Goal: Task Accomplishment & Management: Complete application form

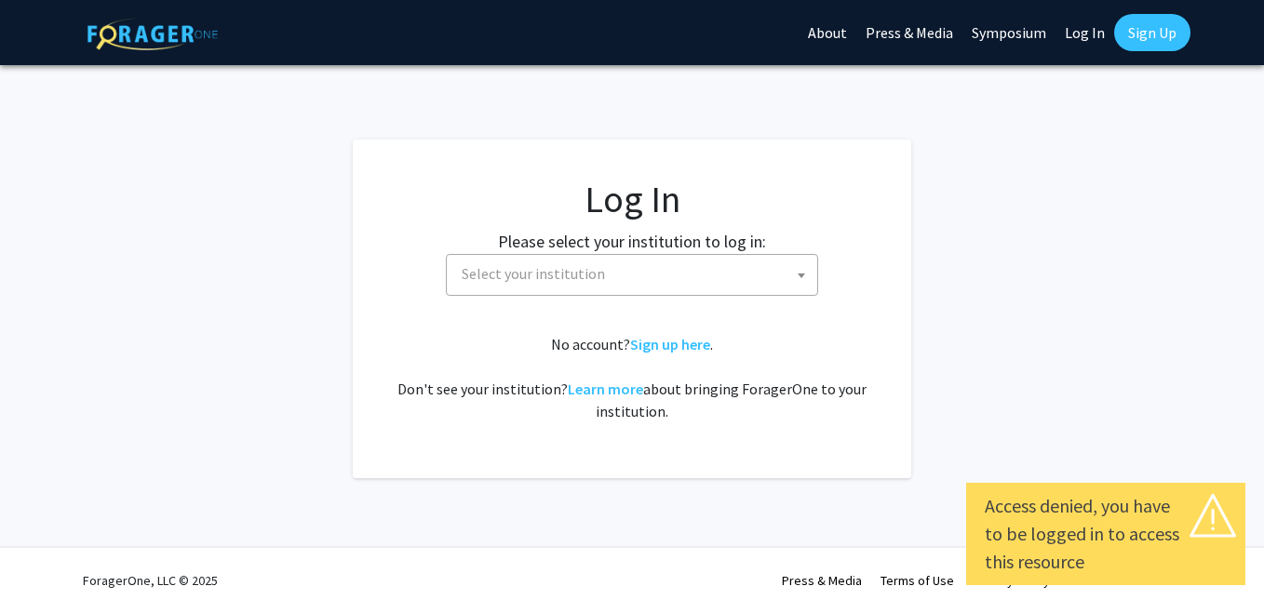
select select
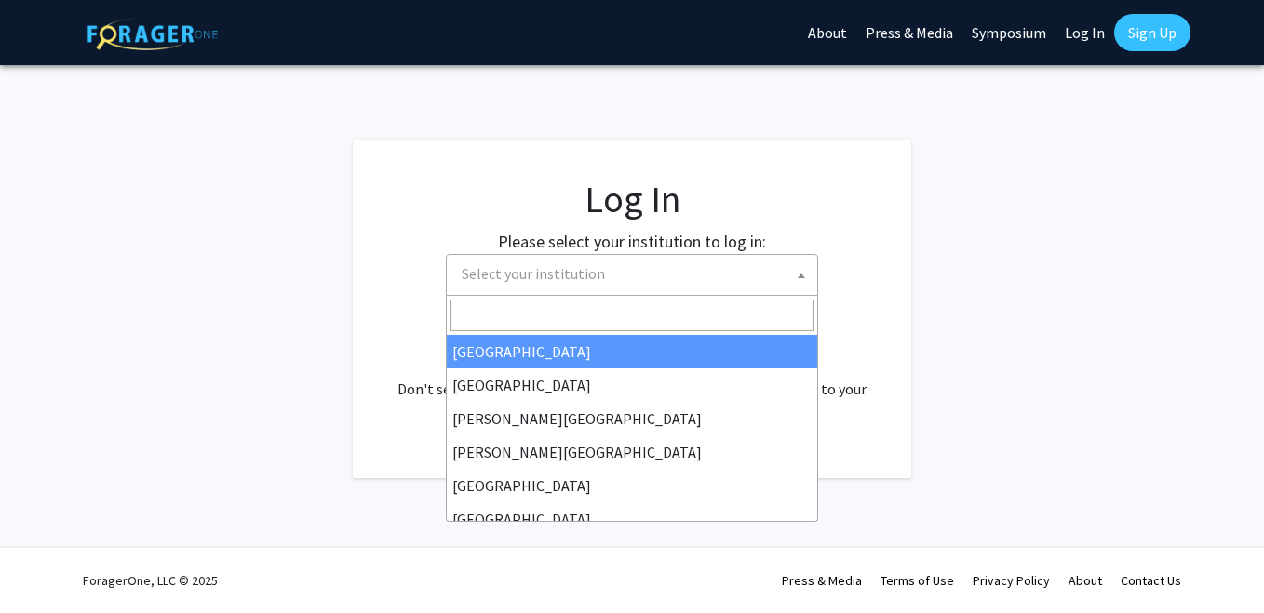
click at [551, 283] on span "Select your institution" at bounding box center [635, 274] width 363 height 38
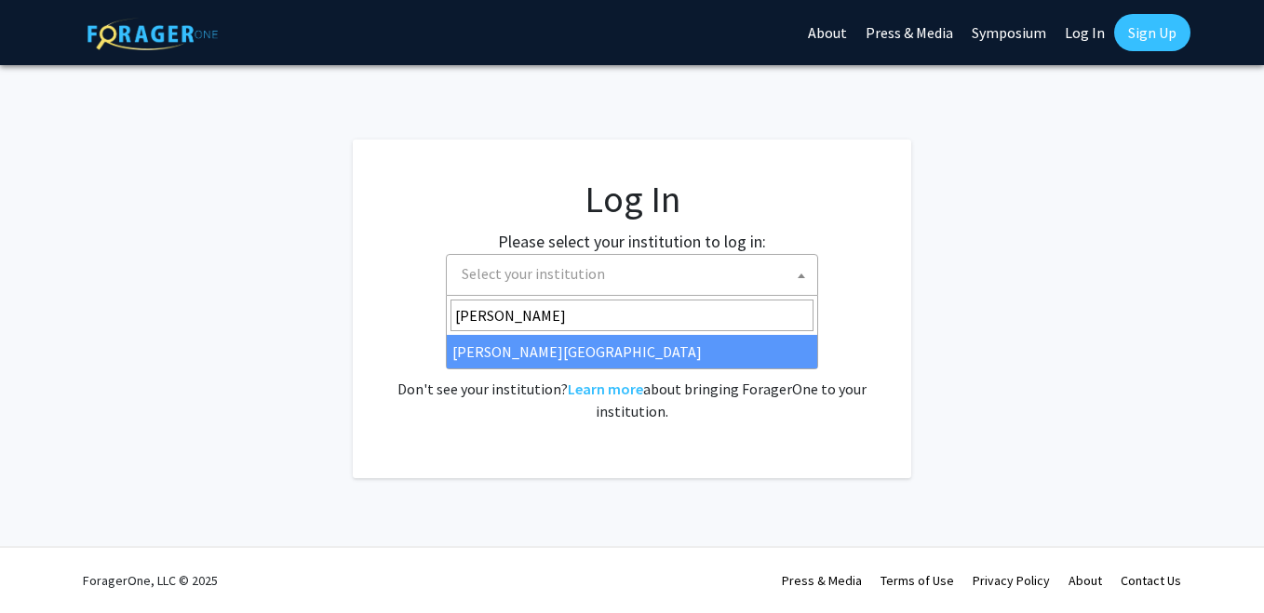
type input "[PERSON_NAME]"
select select "24"
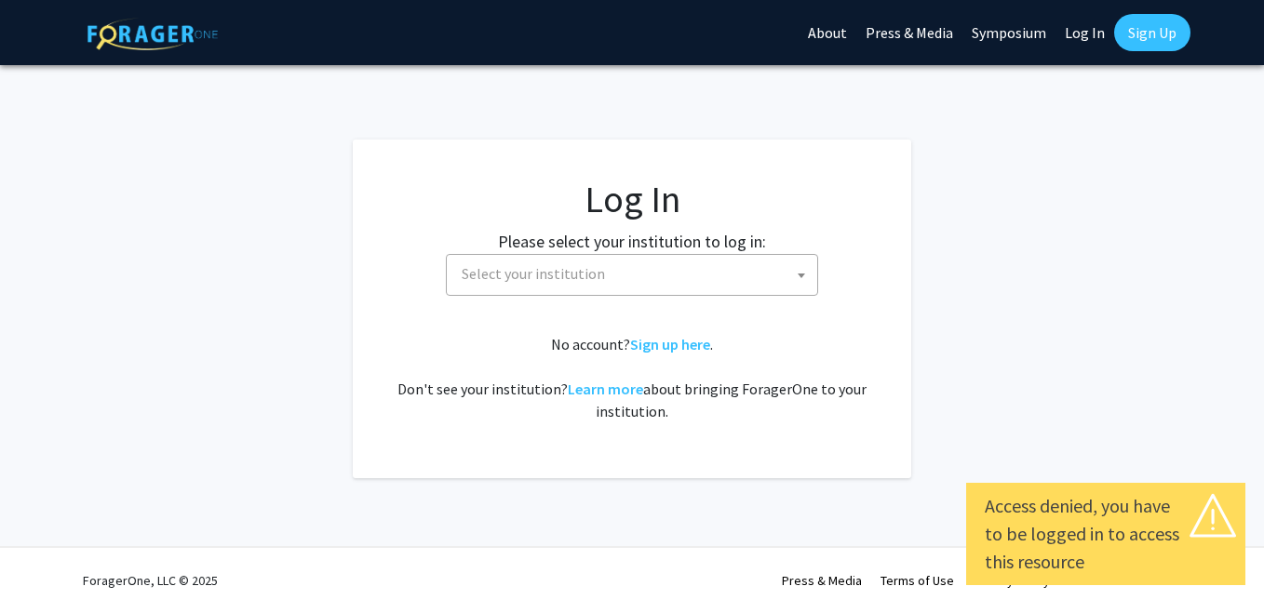
click at [545, 282] on span "Select your institution" at bounding box center [533, 273] width 143 height 19
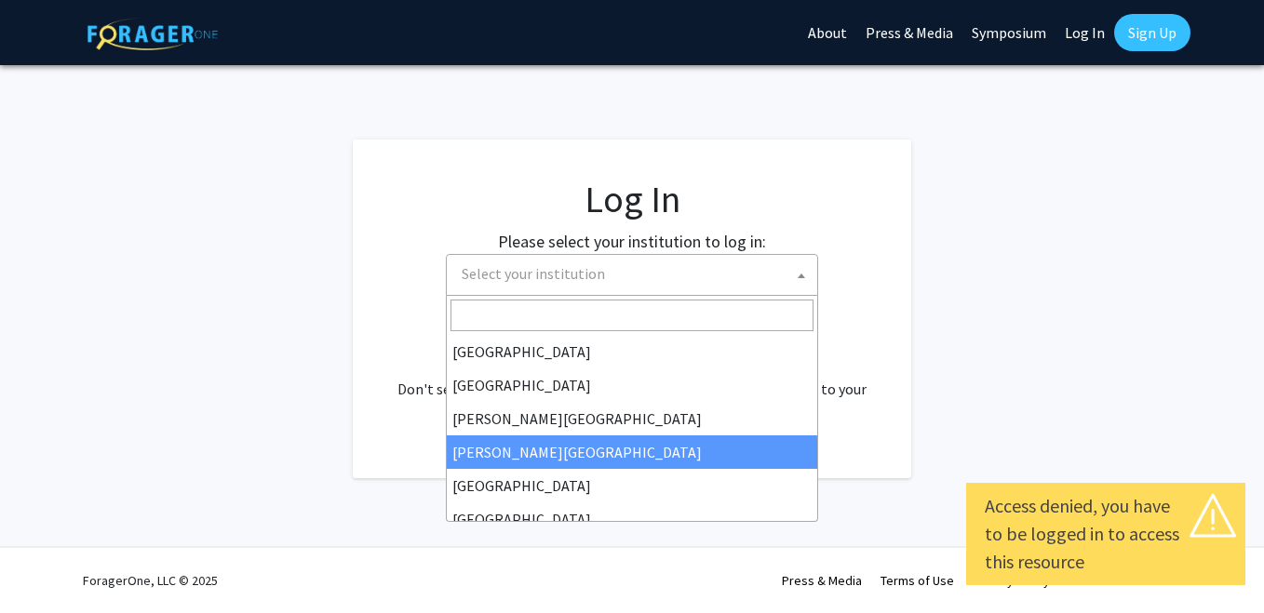
scroll to position [111, 0]
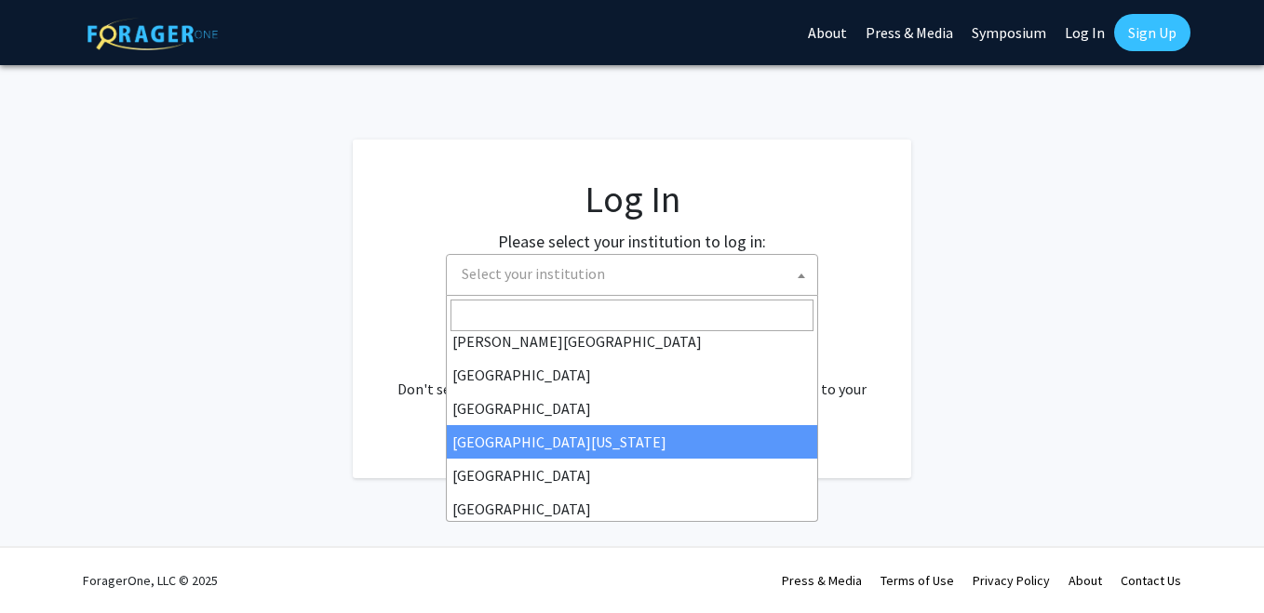
click at [378, 195] on fg-card "Log In Please select your institution to log in: Baylor University Brandeis Uni…" at bounding box center [632, 309] width 558 height 339
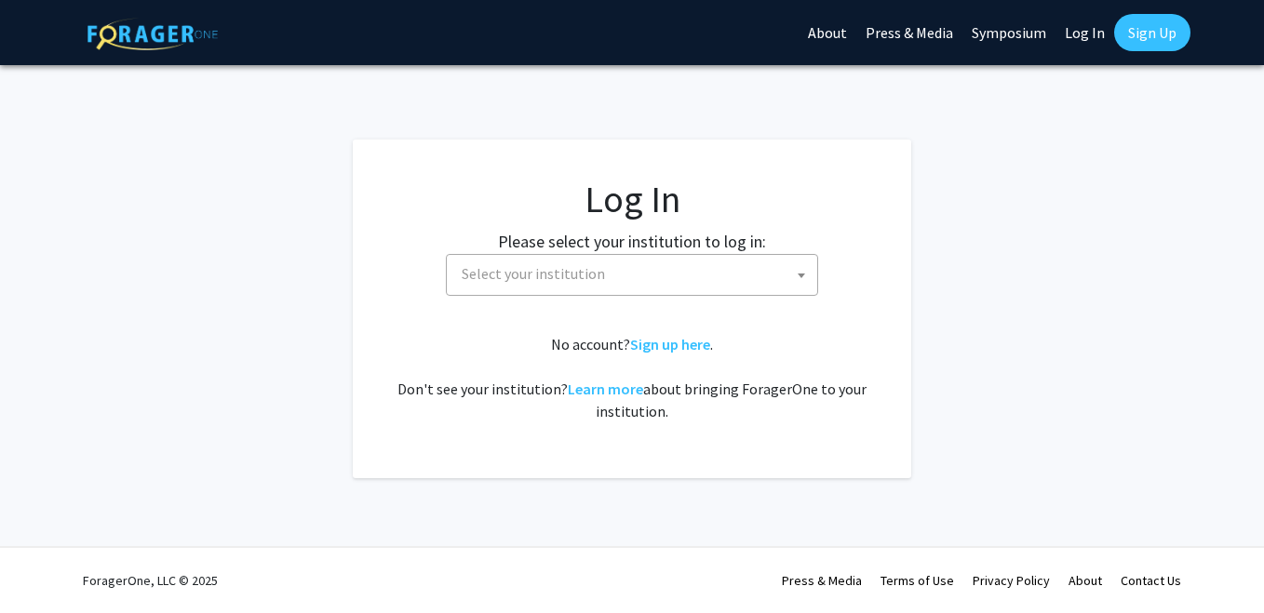
click at [1078, 41] on link "Log In" at bounding box center [1085, 32] width 59 height 65
select select "34"
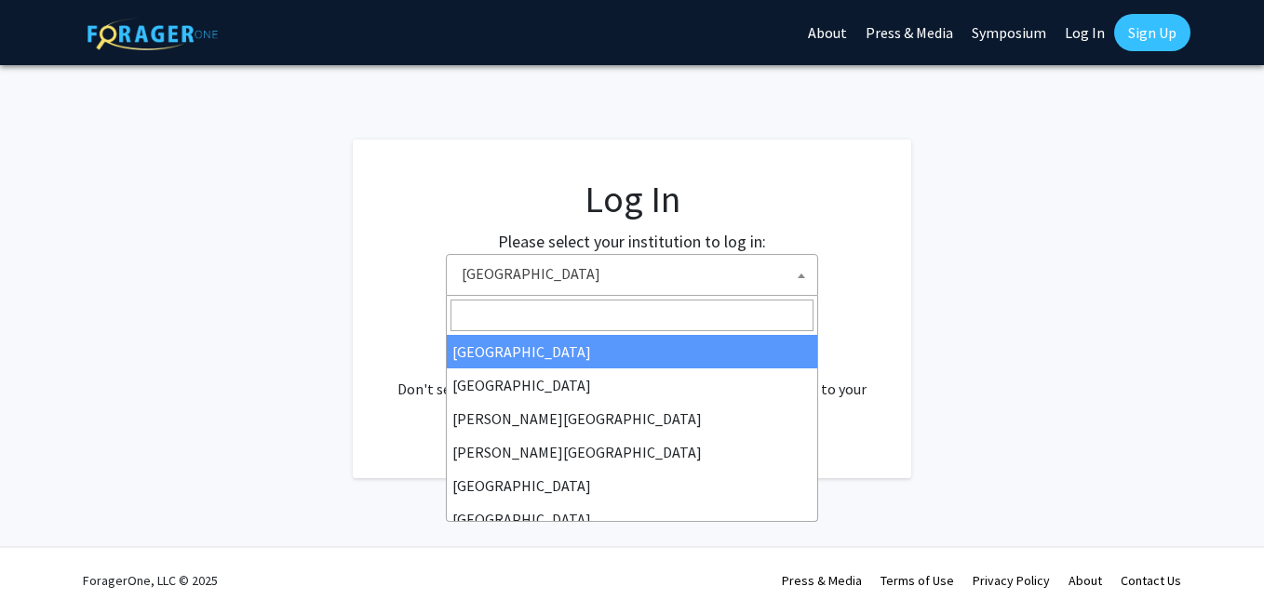
click at [599, 272] on span "[GEOGRAPHIC_DATA]" at bounding box center [635, 274] width 363 height 38
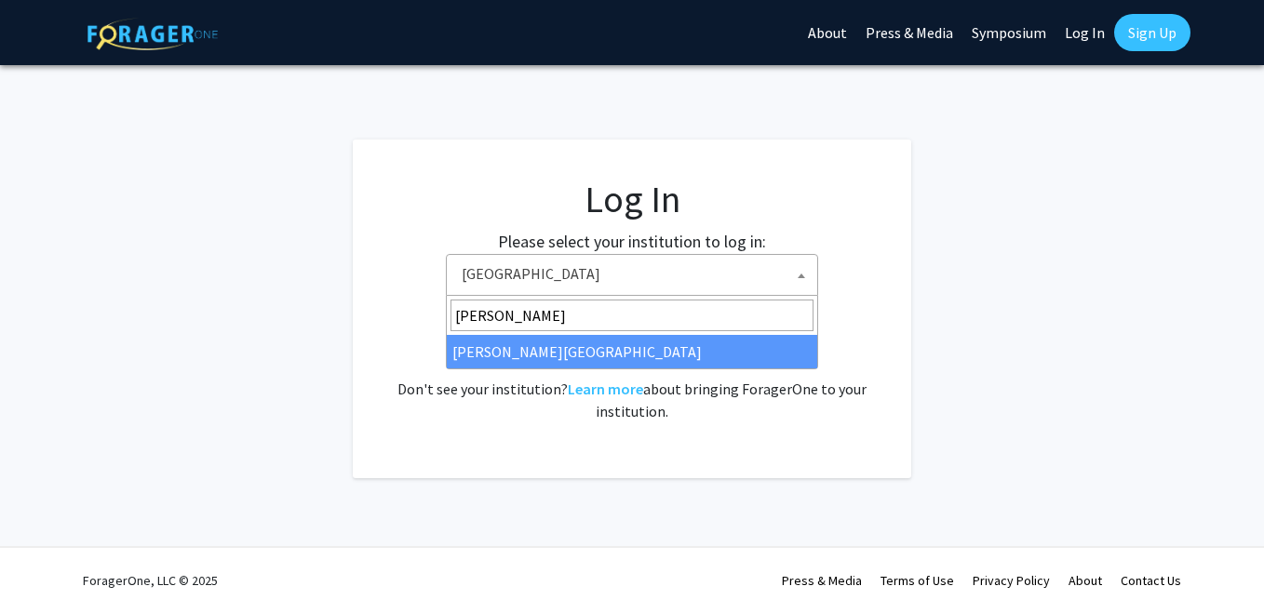
type input "[PERSON_NAME]"
select select "24"
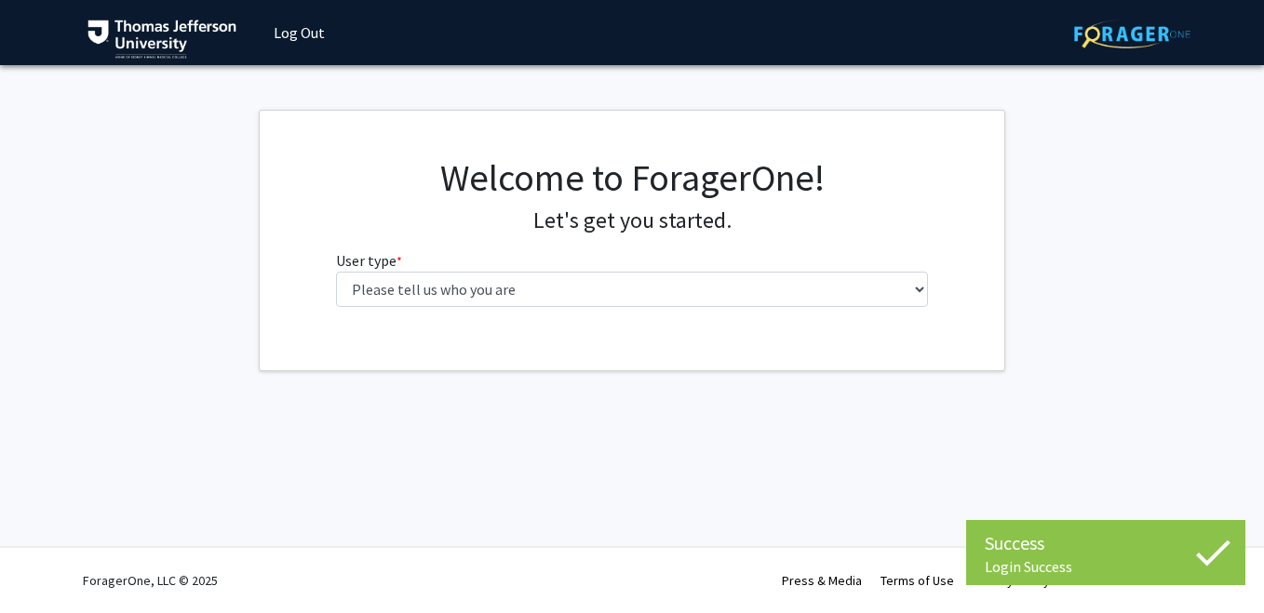
click at [415, 308] on div "Welcome to ForagerOne! Let's get you started. User type * required Please tell …" at bounding box center [632, 238] width 621 height 167
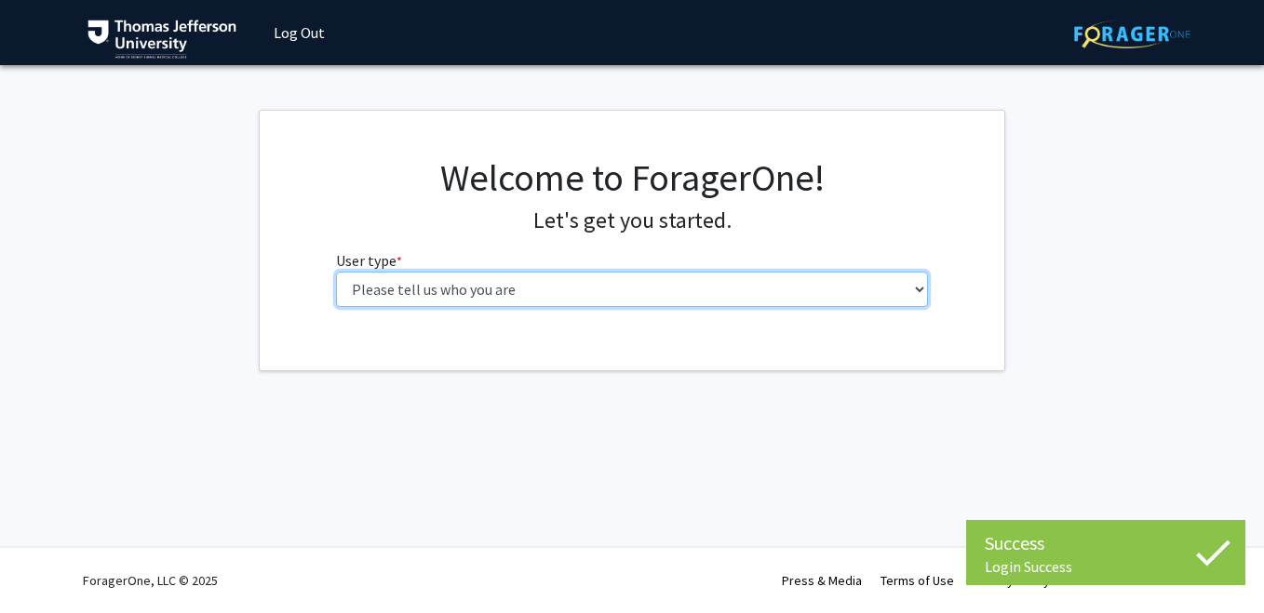
click at [413, 302] on select "Please tell us who you are Undergraduate Student Master's Student Doctoral Cand…" at bounding box center [632, 289] width 593 height 35
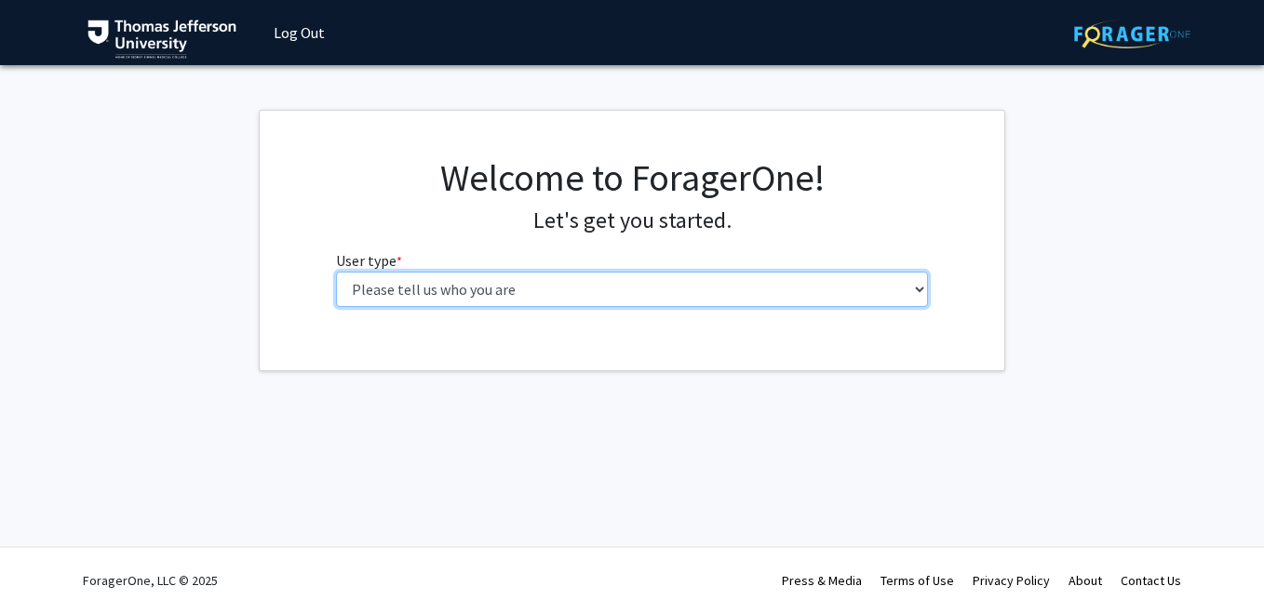
select select "3: doc"
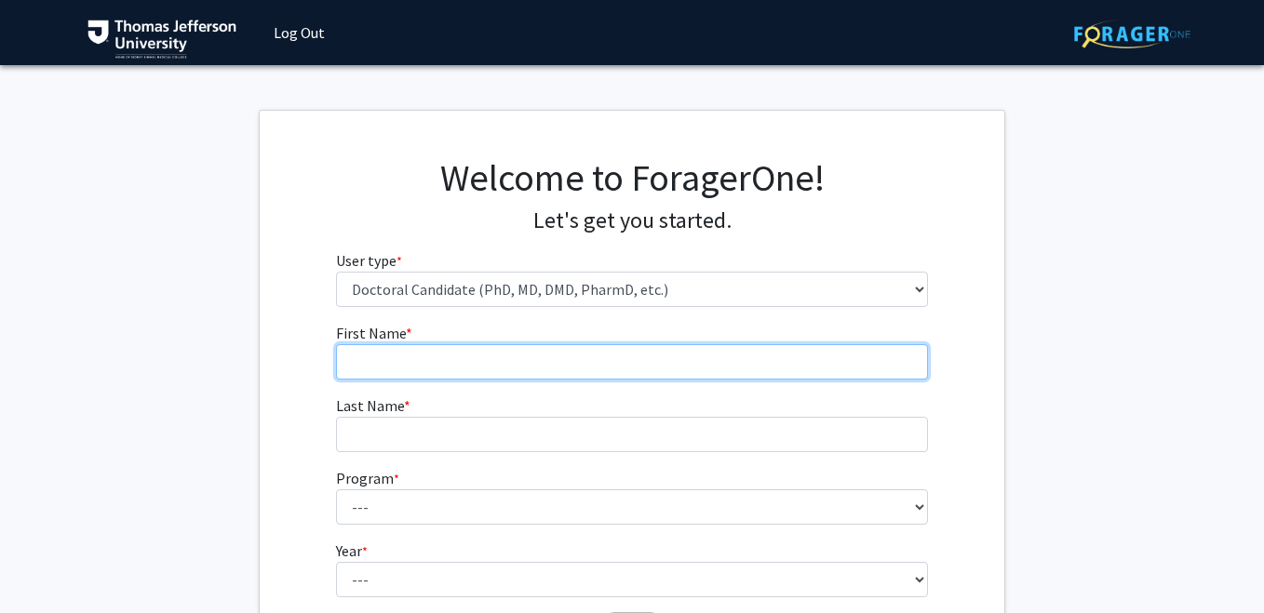
click at [484, 358] on input "First Name * required" at bounding box center [632, 361] width 593 height 35
type input "Matthew"
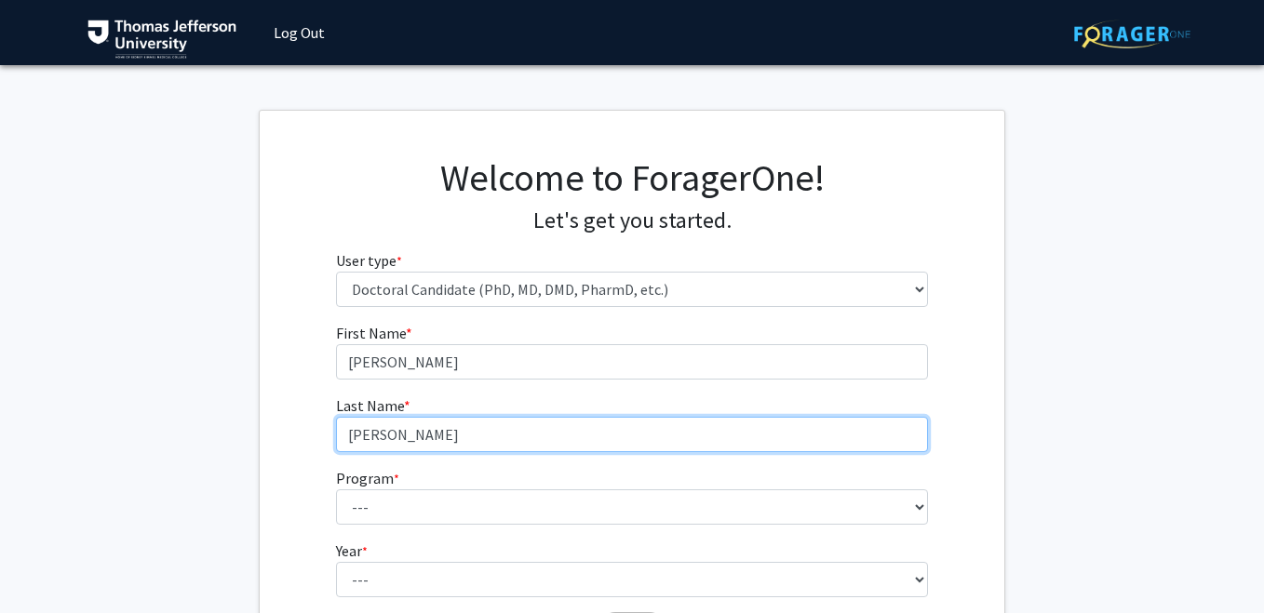
type input "Carr"
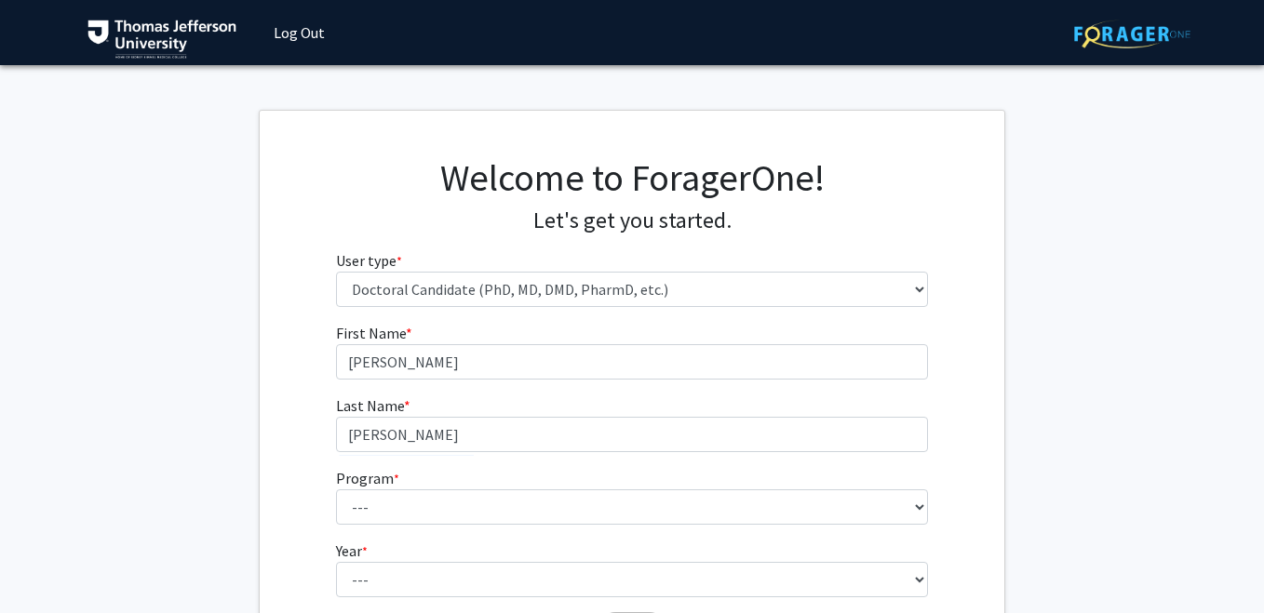
click at [503, 478] on fg-select "Program * required --- Accelerated 3+3 BS in Health Sciences/Doctor of Occupati…" at bounding box center [632, 496] width 593 height 58
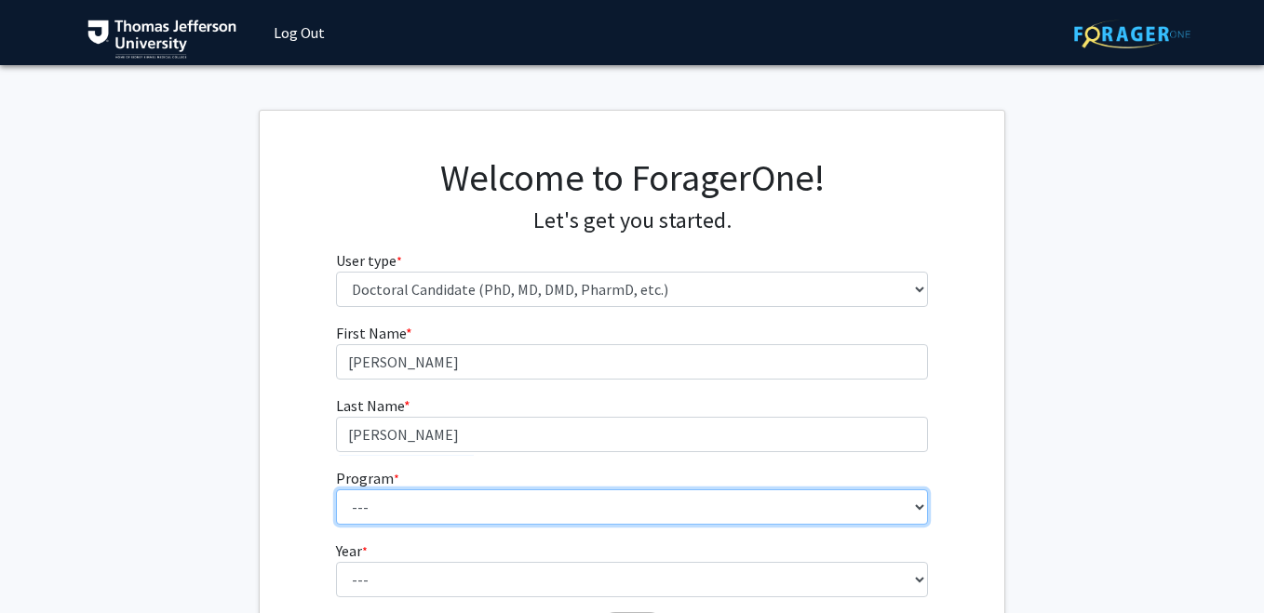
click at [503, 495] on select "--- Accelerated 3+3 BS in Health Sciences/Doctor of Occupational Therapy Accele…" at bounding box center [632, 507] width 593 height 35
select select "35: 815"
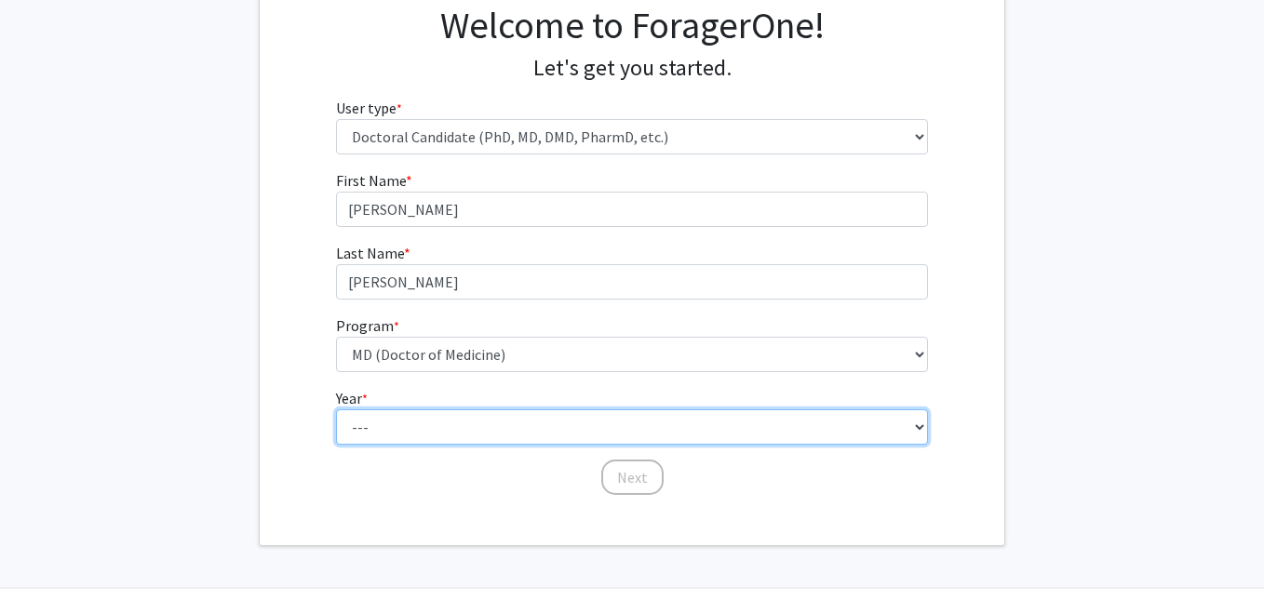
click at [415, 433] on select "--- First Year Second Year Third Year Fourth Year Fifth Year Sixth Year Seventh…" at bounding box center [632, 427] width 593 height 35
select select "1: first_year"
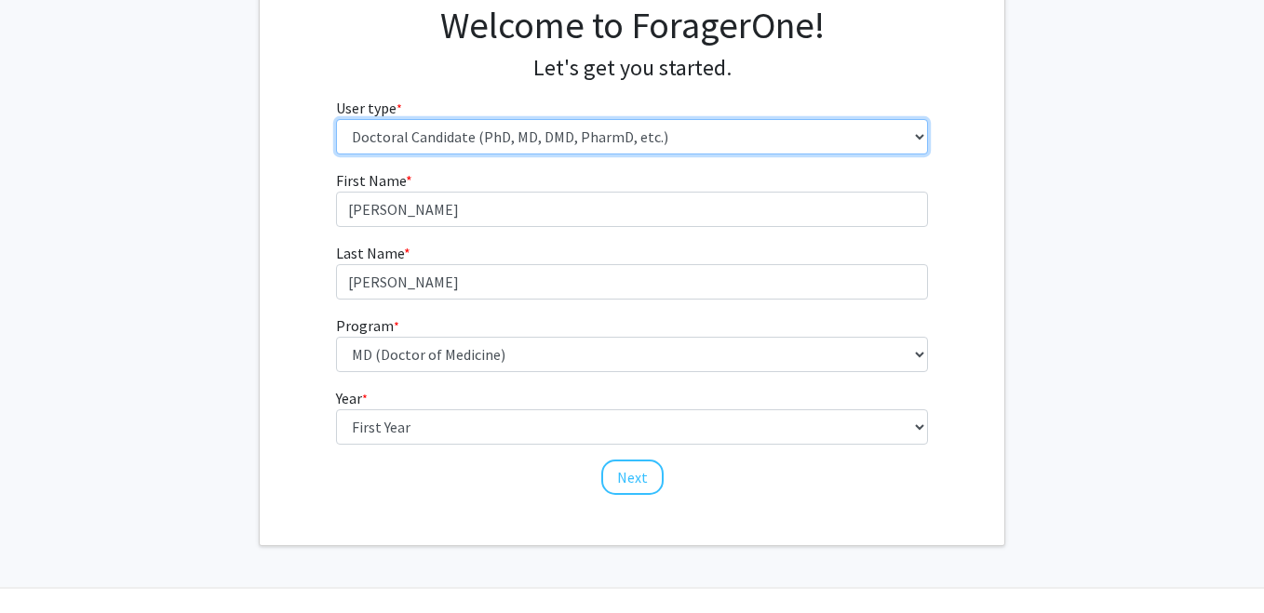
click at [476, 141] on select "Please tell us who you are Undergraduate Student Master's Student Doctoral Cand…" at bounding box center [632, 136] width 593 height 35
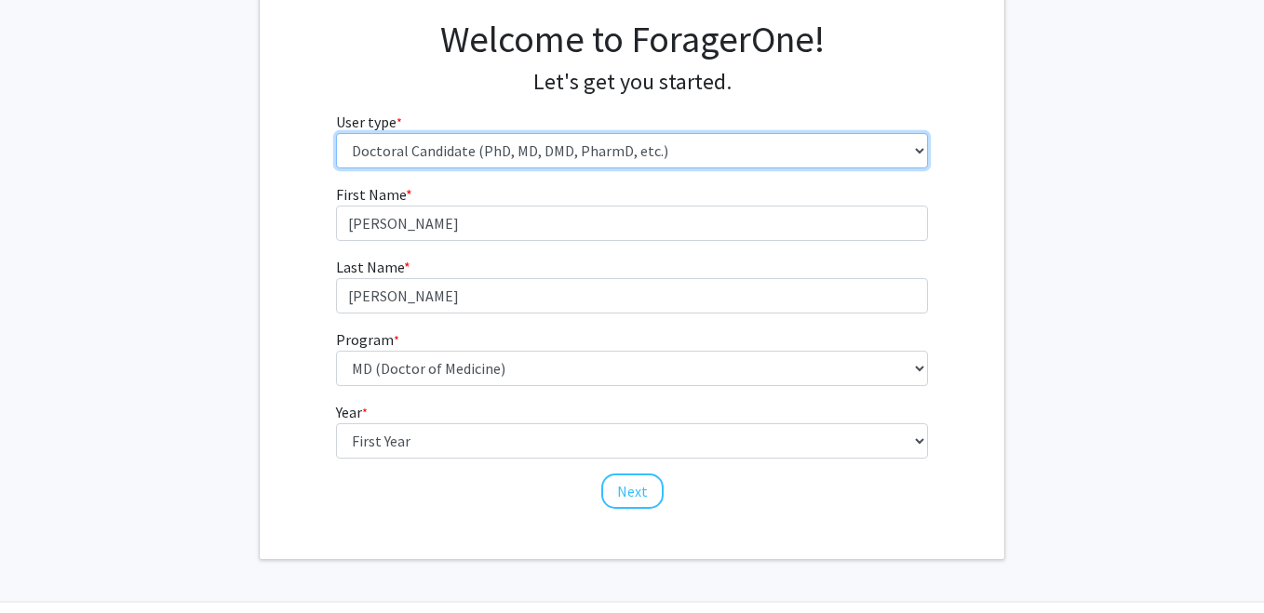
scroll to position [135, 0]
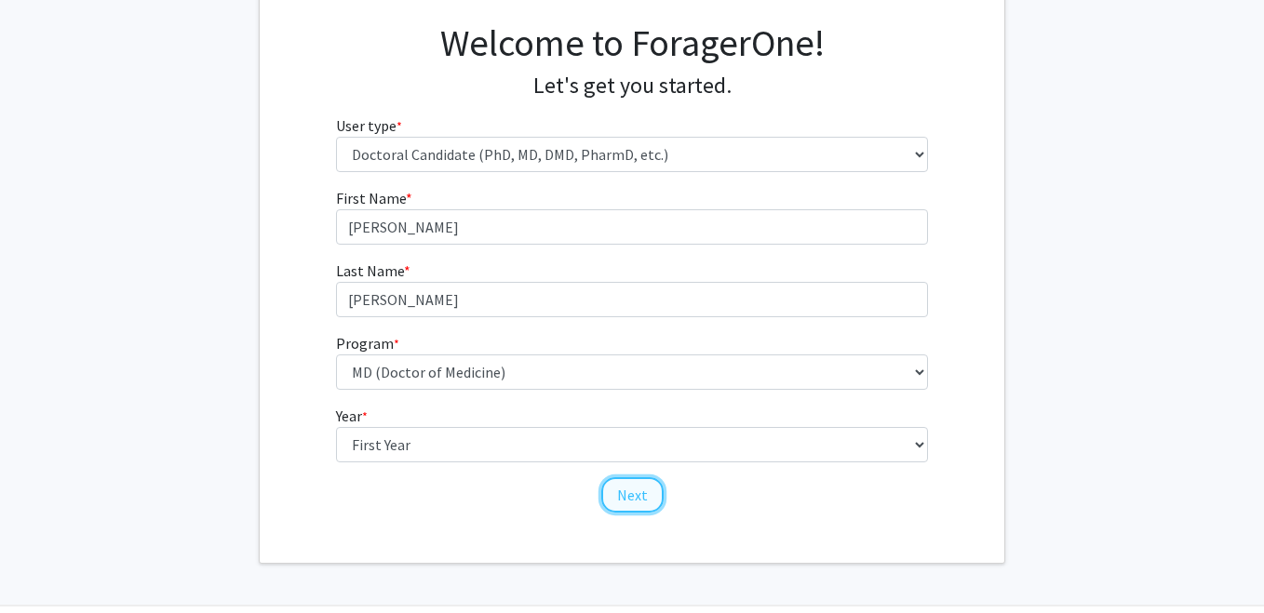
click at [634, 494] on button "Next" at bounding box center [632, 494] width 62 height 35
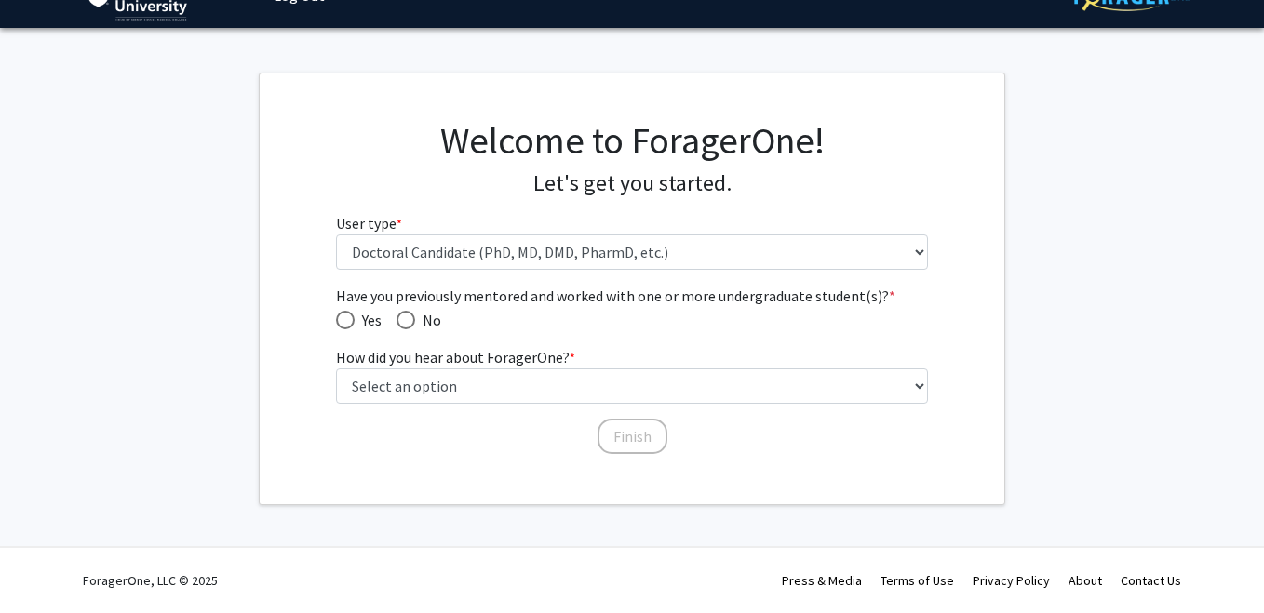
scroll to position [36, 0]
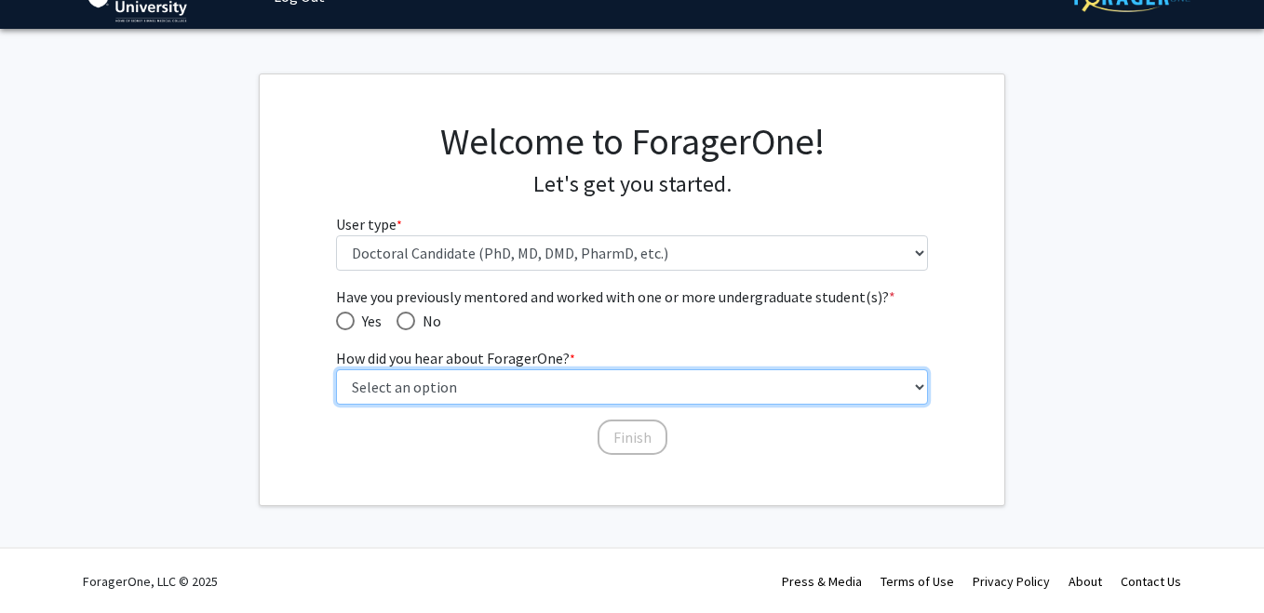
click at [441, 381] on select "Select an option Peer/student recommendation Faculty/staff recommendation Unive…" at bounding box center [632, 387] width 593 height 35
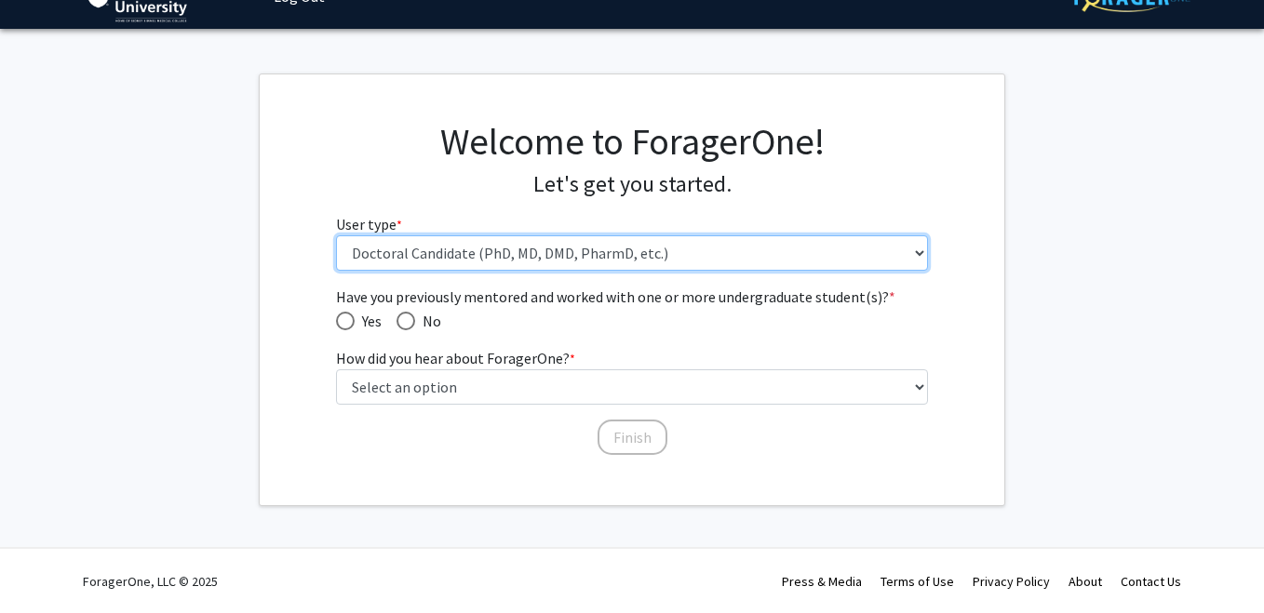
click at [415, 249] on select "Please tell us who you are Undergraduate Student Master's Student Doctoral Cand…" at bounding box center [632, 252] width 593 height 35
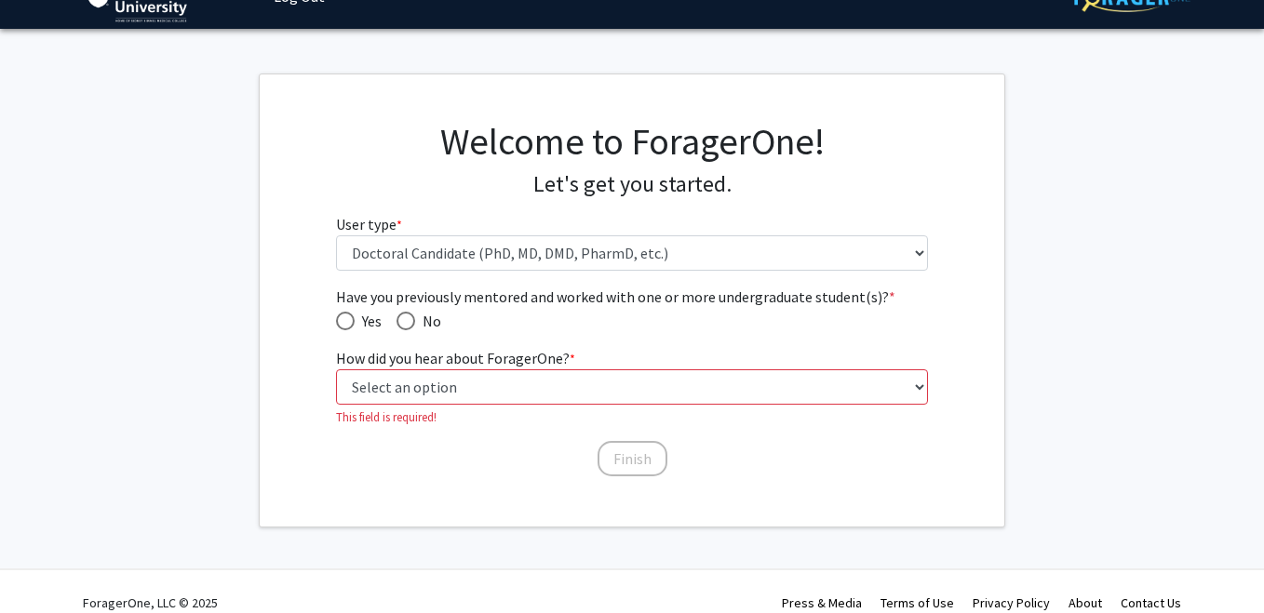
click at [428, 320] on span "No" at bounding box center [428, 321] width 26 height 22
click at [415, 320] on input "No" at bounding box center [406, 321] width 19 height 19
radio input "true"
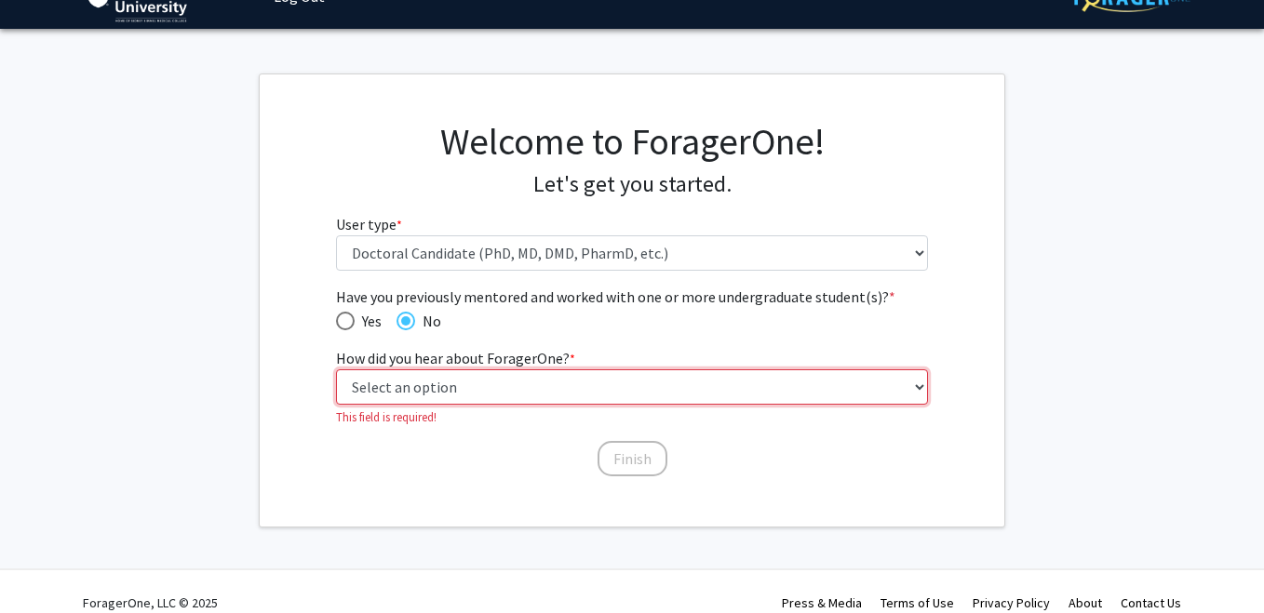
click at [489, 392] on select "Select an option Peer/student recommendation Faculty/staff recommendation Unive…" at bounding box center [632, 387] width 593 height 35
click at [369, 390] on select "Select an option Peer/student recommendation Faculty/staff recommendation Unive…" at bounding box center [632, 387] width 593 height 35
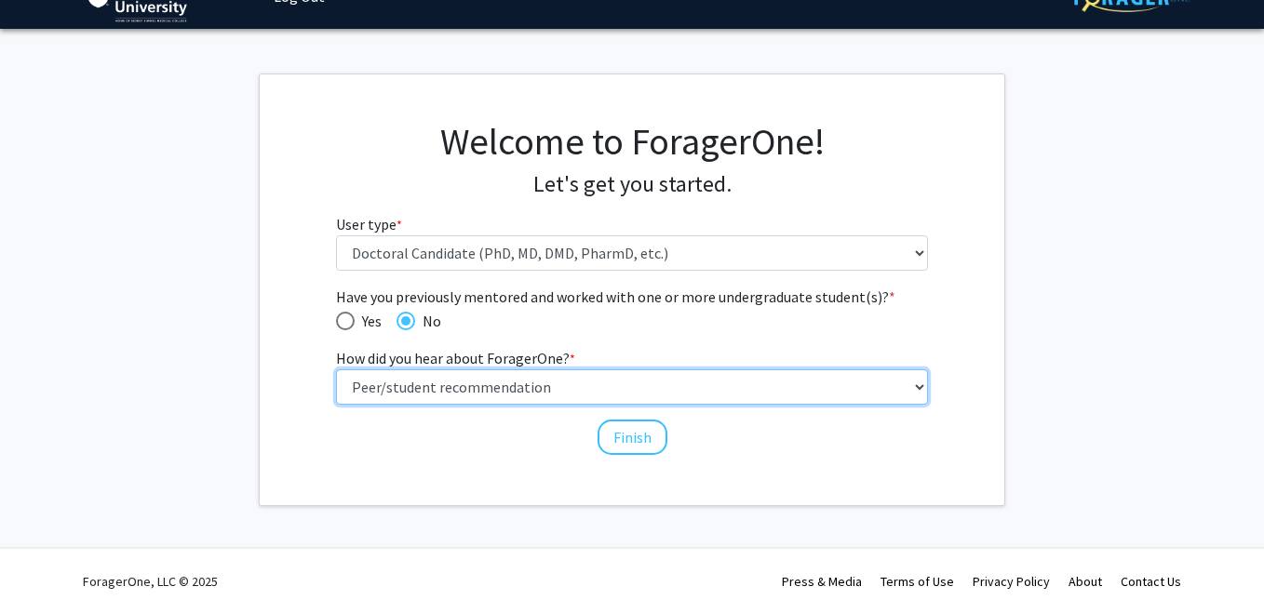
click at [375, 394] on select "Select an option Peer/student recommendation Faculty/staff recommendation Unive…" at bounding box center [632, 387] width 593 height 35
select select "2: faculty_recommendation"
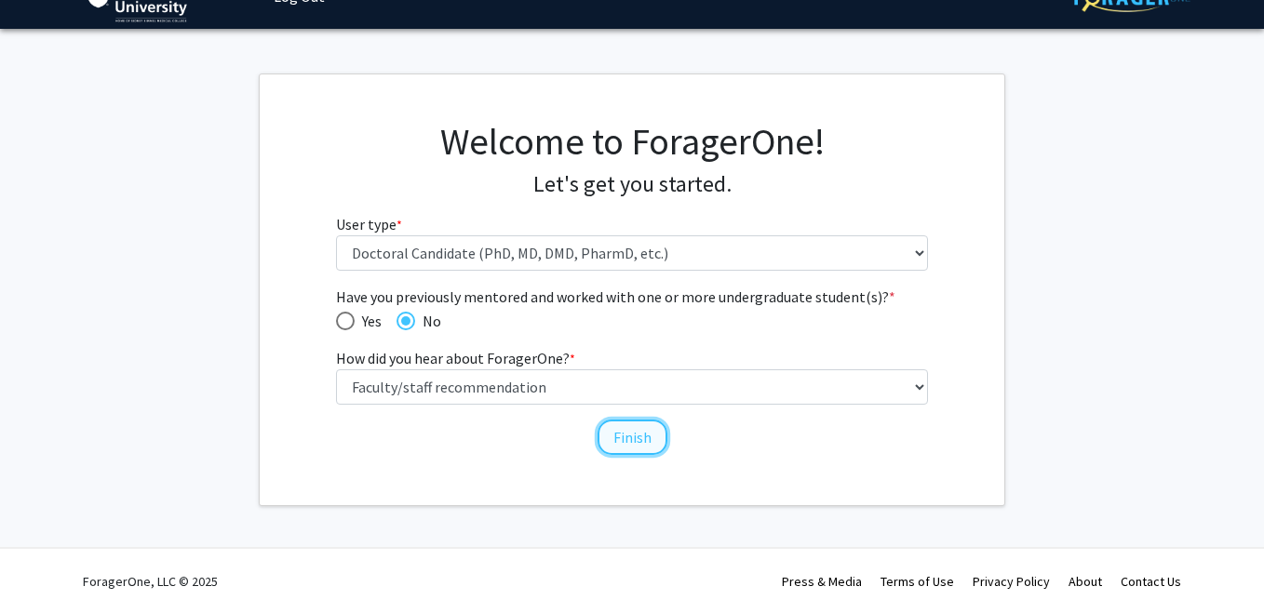
click at [628, 433] on button "Finish" at bounding box center [633, 437] width 70 height 35
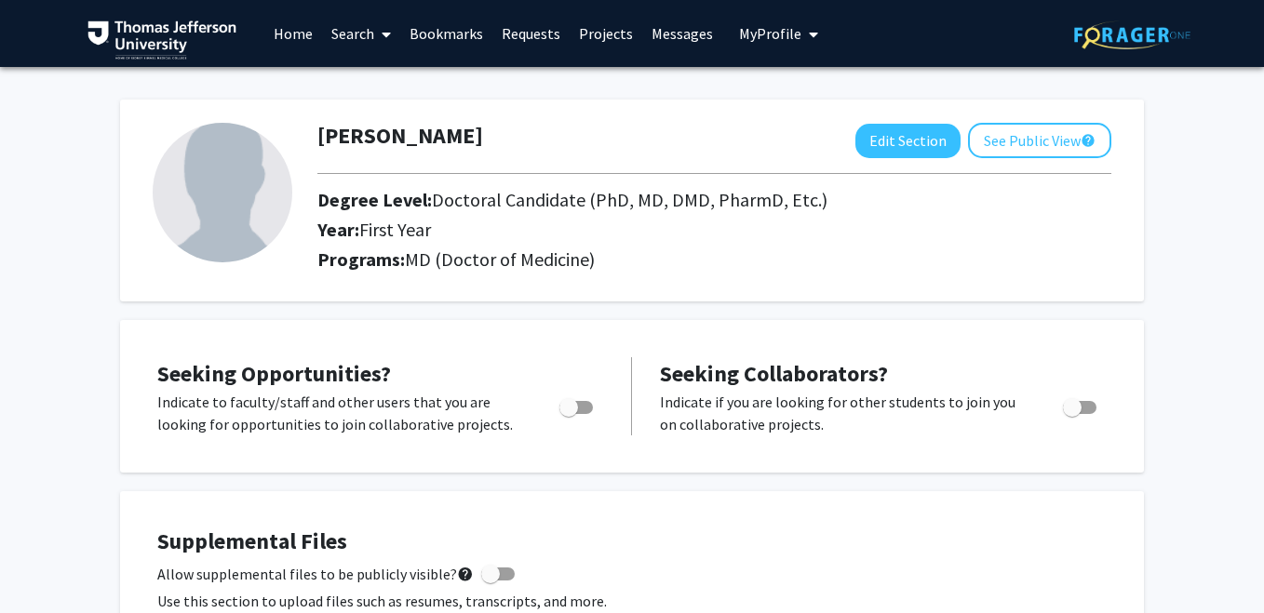
click at [351, 33] on link "Search" at bounding box center [361, 33] width 78 height 65
click at [389, 79] on span "Faculty/Staff" at bounding box center [390, 85] width 137 height 37
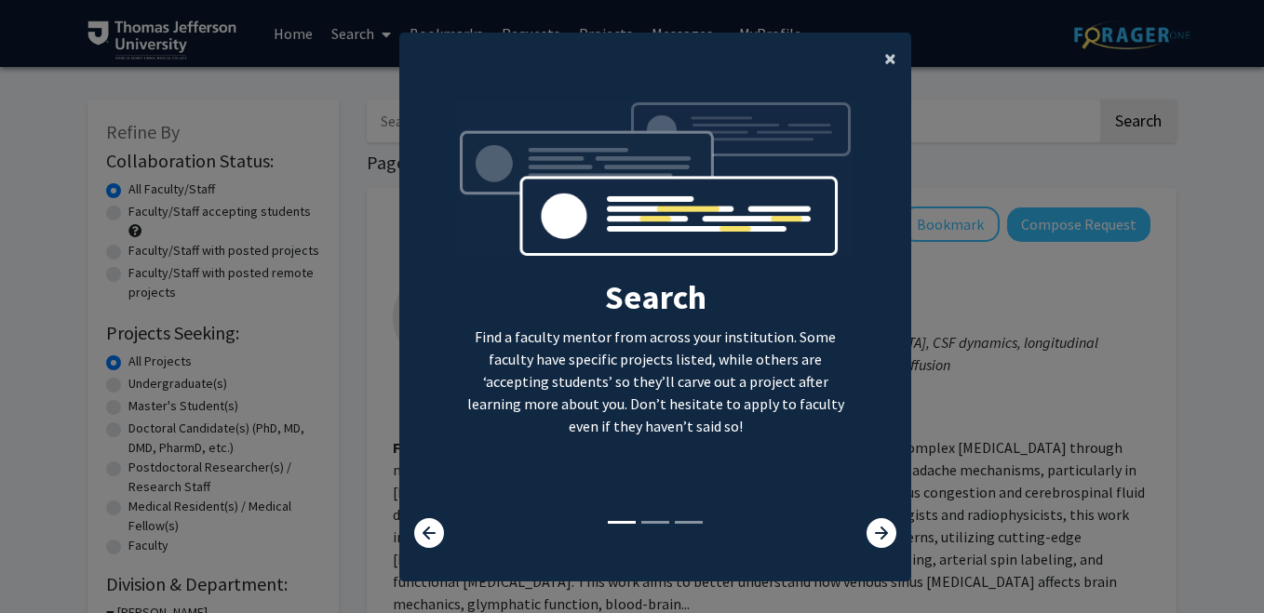
click at [884, 64] on span "×" at bounding box center [890, 58] width 12 height 29
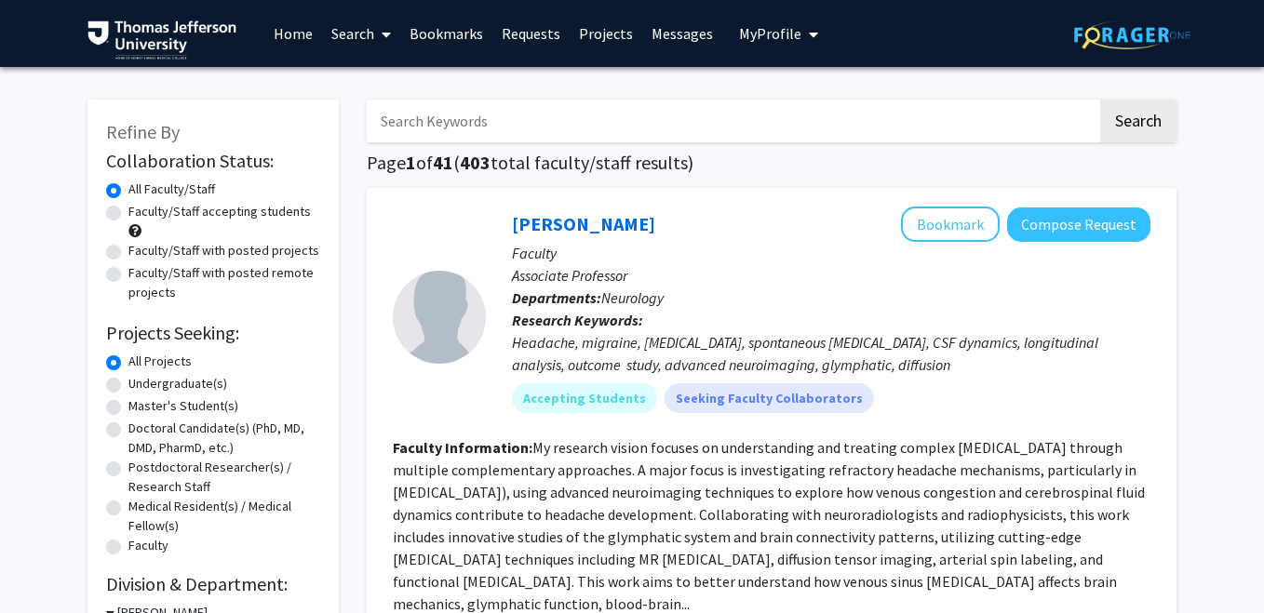
click at [501, 120] on input "Search Keywords" at bounding box center [732, 121] width 731 height 43
type input "Health systems"
click at [1100, 100] on button "Search" at bounding box center [1138, 121] width 76 height 43
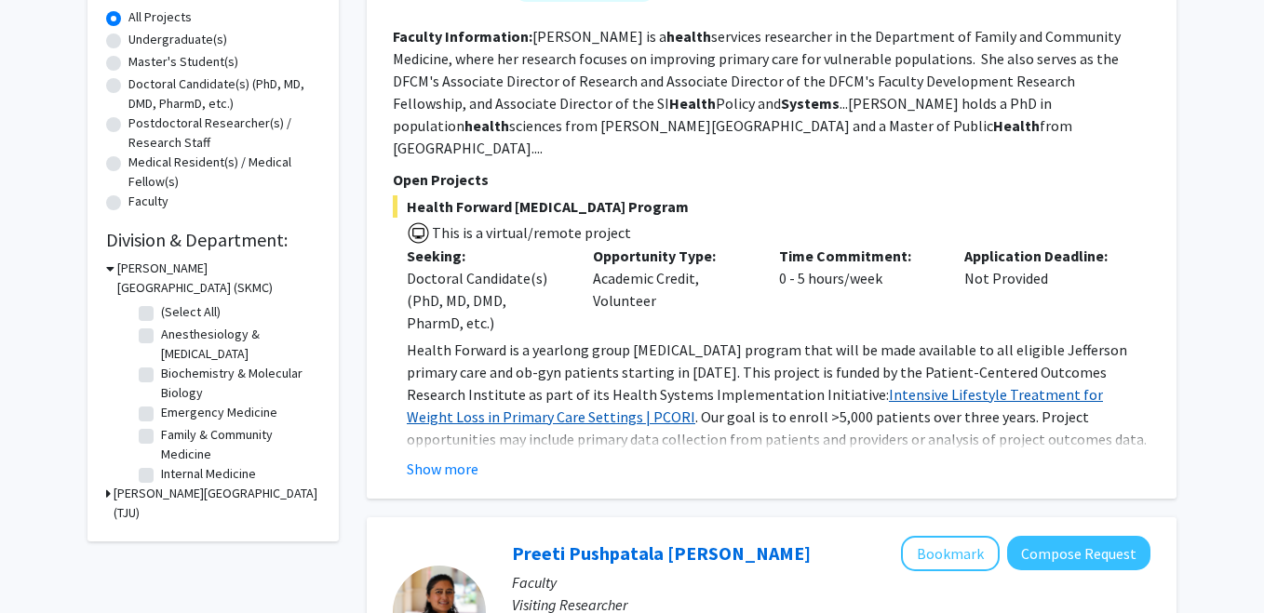
scroll to position [350, 0]
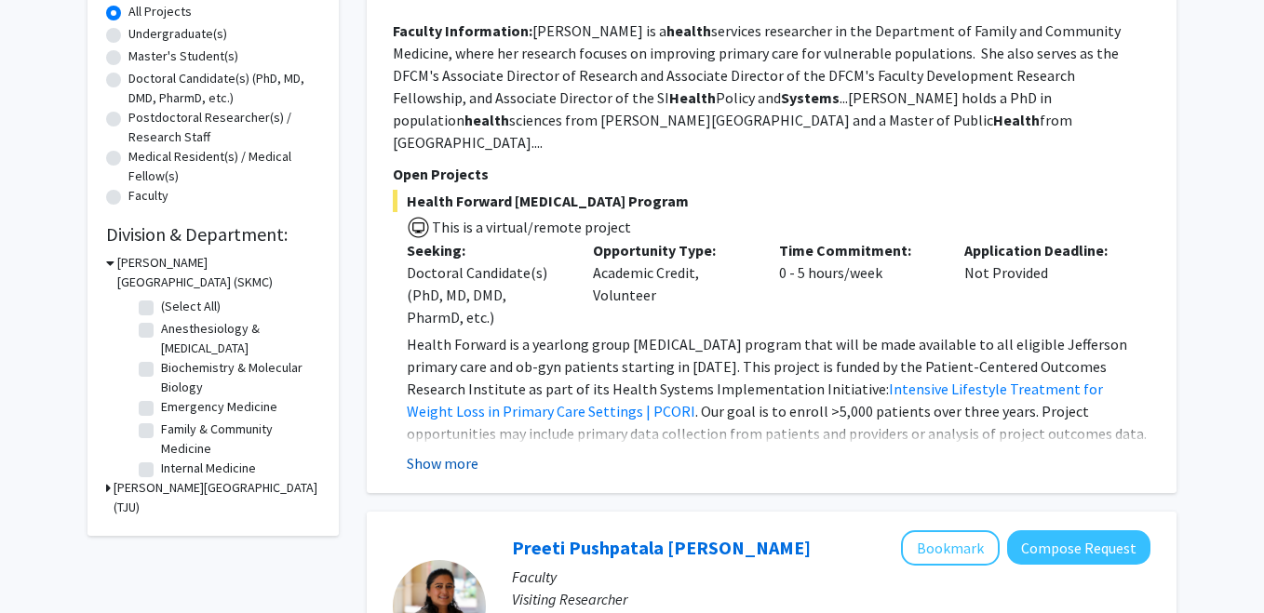
click at [465, 452] on button "Show more" at bounding box center [443, 463] width 72 height 22
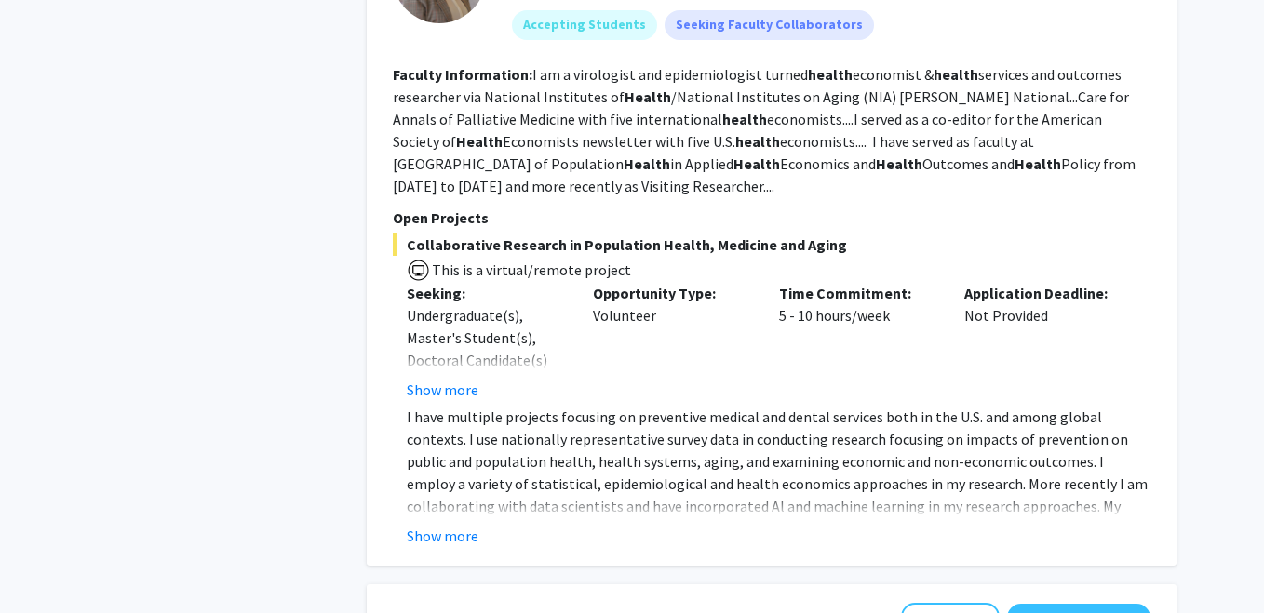
scroll to position [1027, 0]
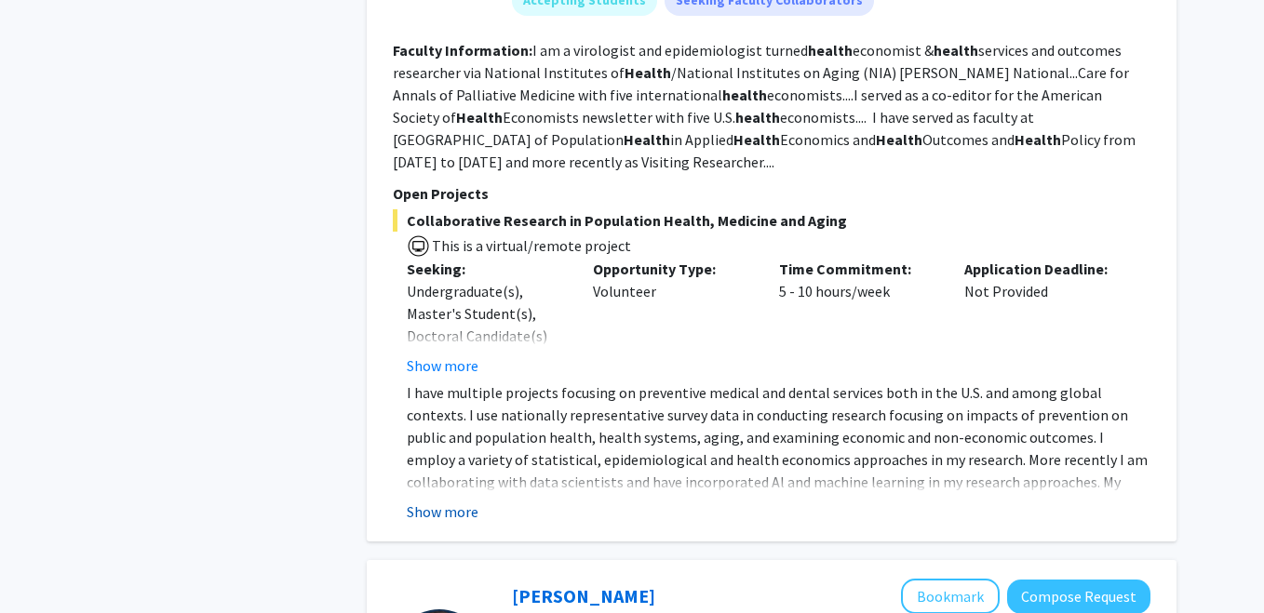
click at [462, 501] on button "Show more" at bounding box center [443, 512] width 72 height 22
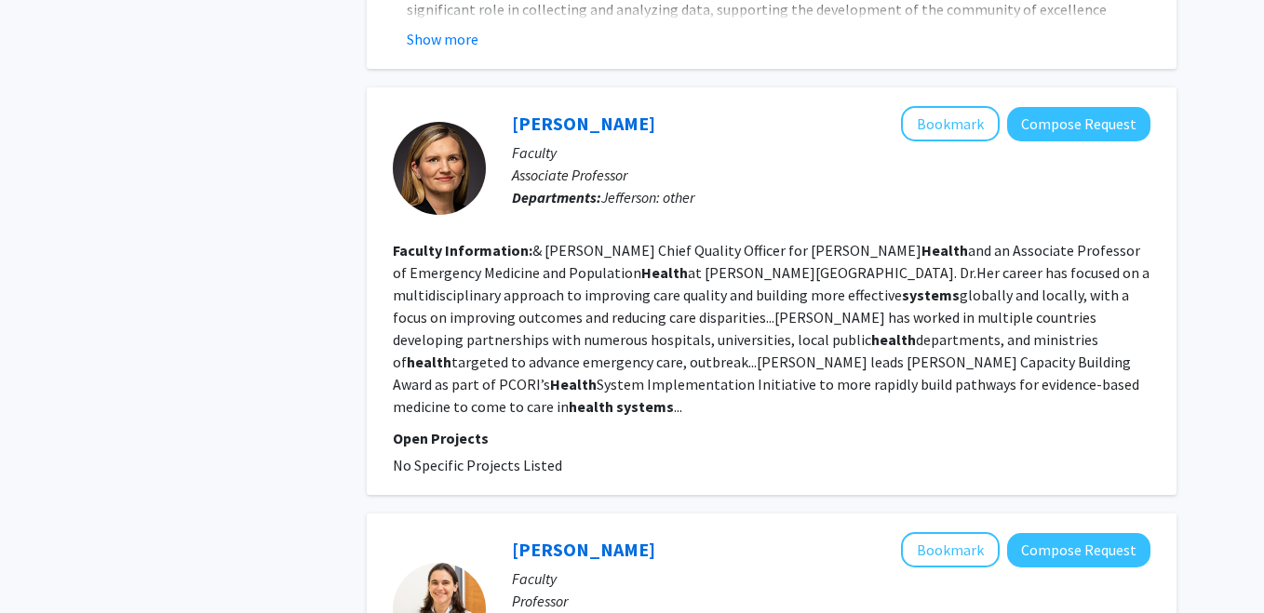
scroll to position [3776, 0]
